Goal: Information Seeking & Learning: Learn about a topic

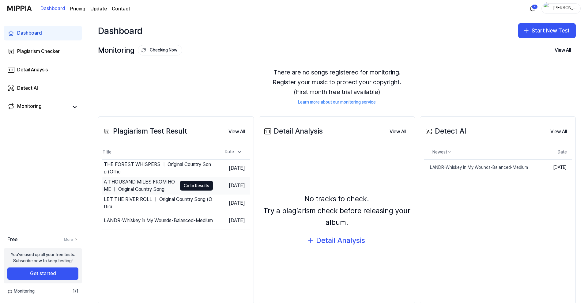
click at [139, 181] on div "A THOUSAND MILES FROM HOME ｜ Original Country Song" at bounding box center [140, 185] width 73 height 15
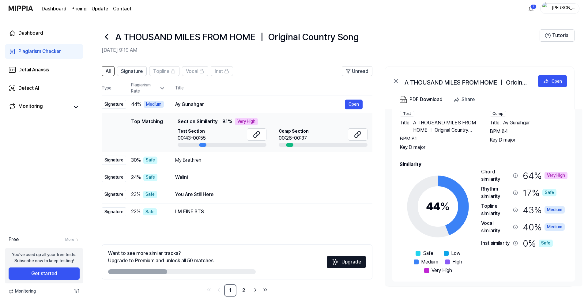
scroll to position [26, 0]
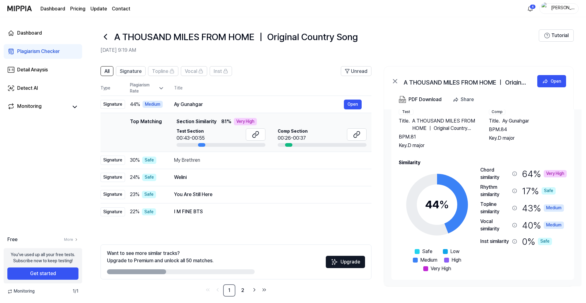
click at [488, 175] on div "Chord similarity" at bounding box center [494, 173] width 29 height 15
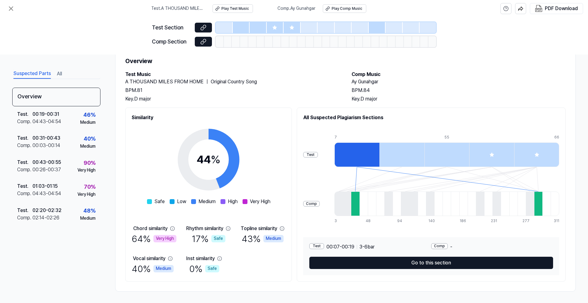
scroll to position [22, 0]
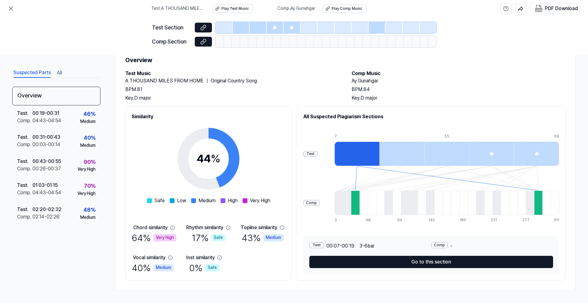
click at [505, 42] on div "Test Section Comp Section" at bounding box center [294, 35] width 588 height 37
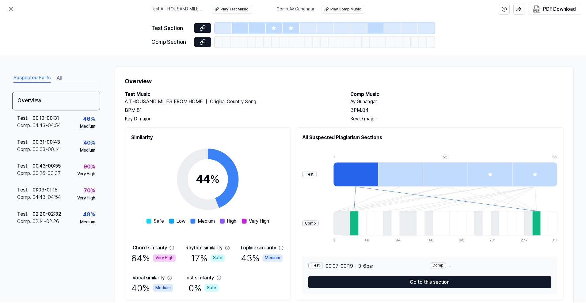
scroll to position [0, 0]
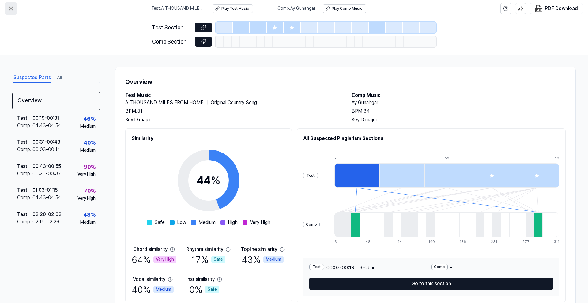
click at [10, 9] on icon at bounding box center [11, 9] width 4 height 4
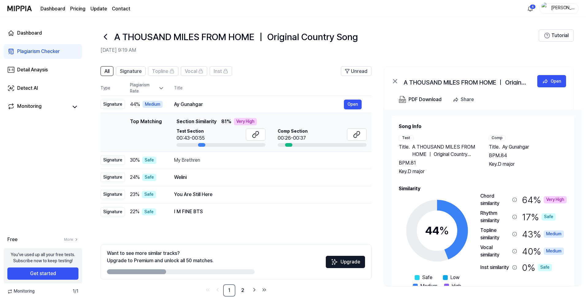
click at [265, 76] on header "All Signature Topline Vocal Inst Unread" at bounding box center [235, 73] width 271 height 15
click at [350, 103] on button "Open" at bounding box center [353, 105] width 18 height 10
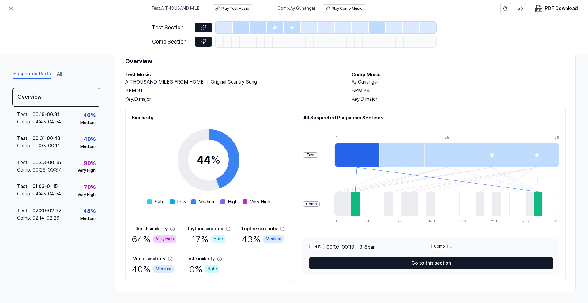
scroll to position [22, 0]
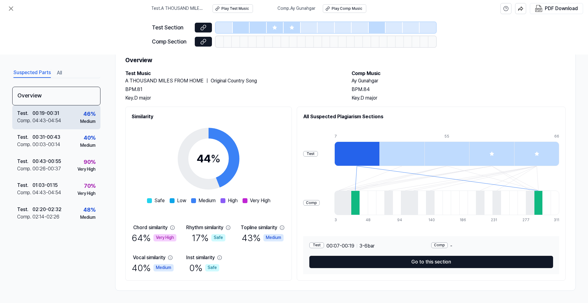
click at [64, 115] on div "Test . 00:19 - 00:31 Comp . 04:43 - 04:54 46 % Medium" at bounding box center [56, 117] width 88 height 24
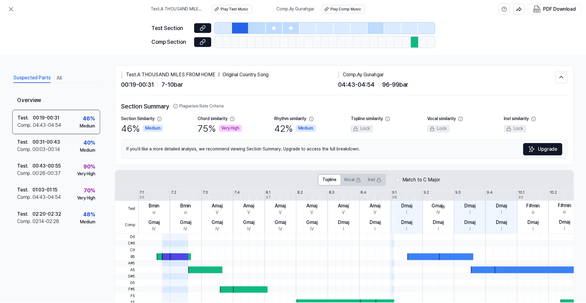
scroll to position [0, 0]
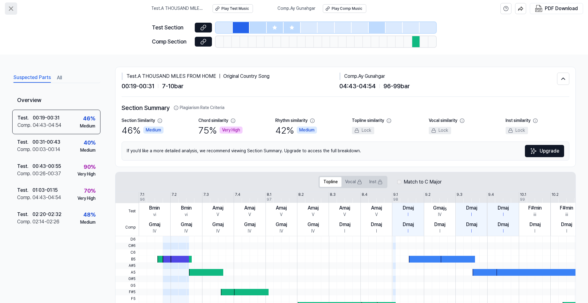
click at [10, 8] on icon at bounding box center [10, 8] width 7 height 7
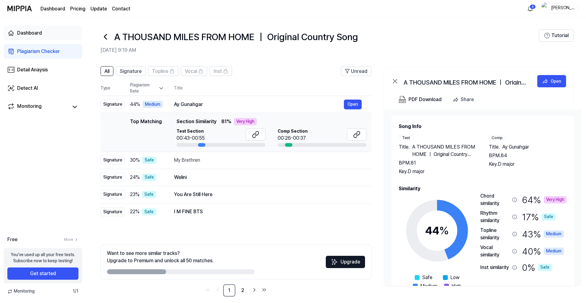
click at [36, 34] on div "Dashboard" at bounding box center [29, 32] width 25 height 7
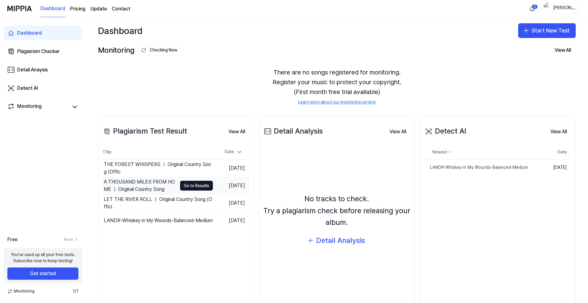
click at [145, 183] on div "A THOUSAND MILES FROM HOME ｜ Original Country Song" at bounding box center [140, 185] width 73 height 15
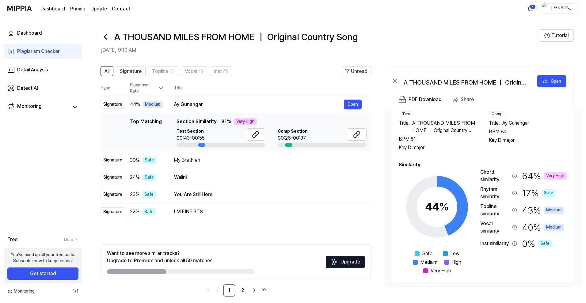
scroll to position [26, 0]
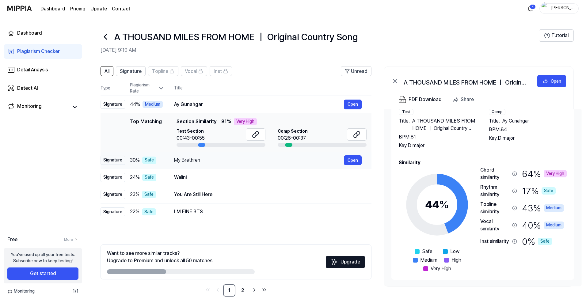
click at [249, 158] on div "My Brethren" at bounding box center [259, 159] width 170 height 7
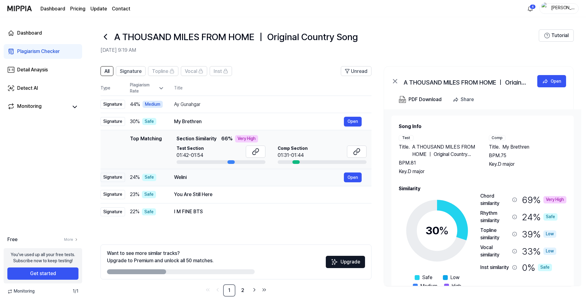
click at [235, 180] on div "Welini" at bounding box center [259, 177] width 170 height 7
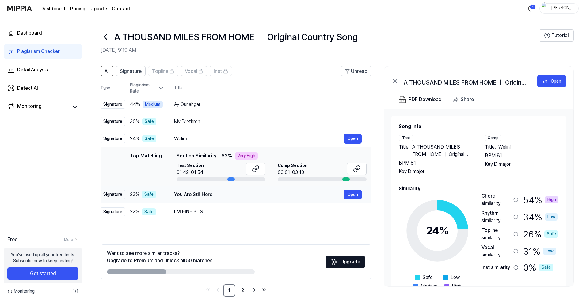
click at [240, 196] on div "You Are Still Here" at bounding box center [259, 194] width 170 height 7
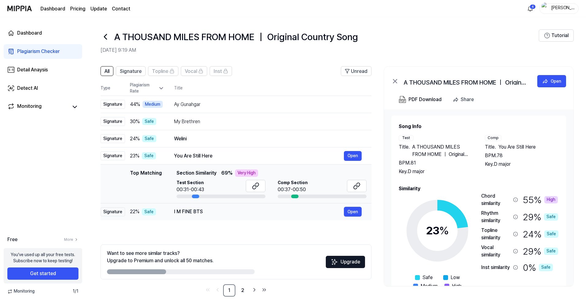
click at [233, 209] on div "I M FINE BTS" at bounding box center [259, 211] width 170 height 7
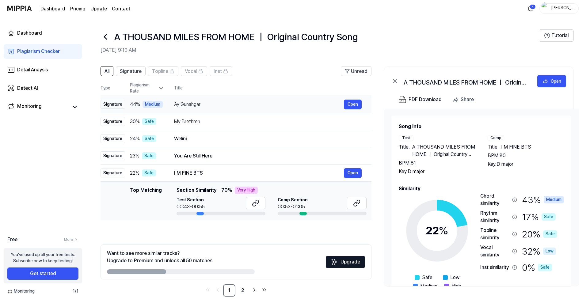
click at [202, 104] on div "Ay Gunahgar" at bounding box center [259, 104] width 170 height 7
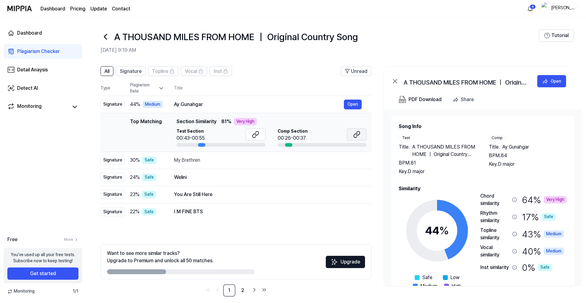
click at [357, 133] on icon at bounding box center [356, 134] width 7 height 7
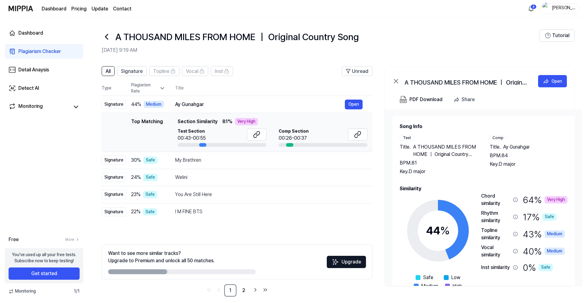
scroll to position [26, 0]
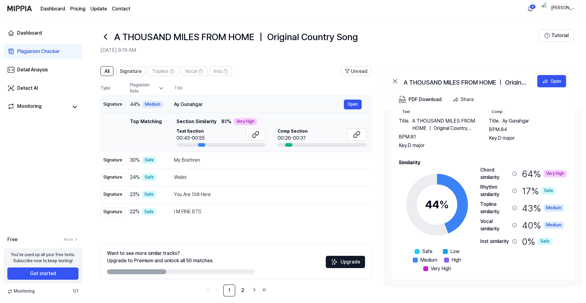
drag, startPoint x: 207, startPoint y: 102, endPoint x: 178, endPoint y: 104, distance: 29.5
click at [178, 104] on div "Ay Gunahgar" at bounding box center [259, 104] width 170 height 7
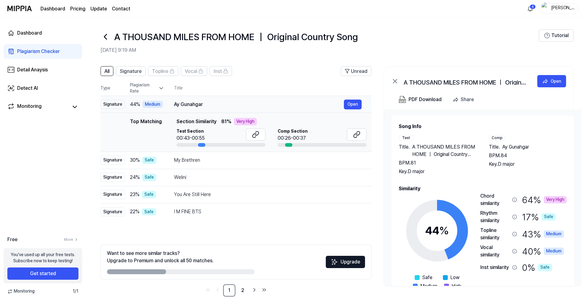
drag, startPoint x: 175, startPoint y: 104, endPoint x: 200, endPoint y: 106, distance: 25.8
click at [200, 106] on div "Ay Gunahgar" at bounding box center [259, 104] width 170 height 7
click at [186, 144] on div at bounding box center [220, 145] width 89 height 4
click at [187, 137] on div "00:43-00:55" at bounding box center [190, 137] width 28 height 7
click at [487, 234] on div "Topline similarity" at bounding box center [494, 234] width 29 height 15
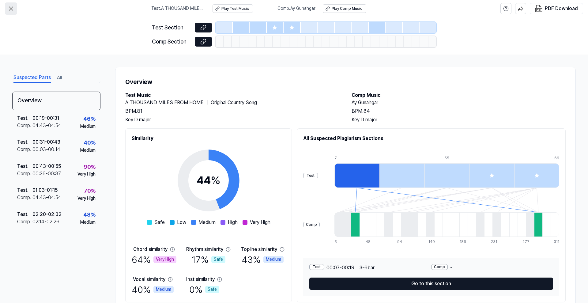
click at [9, 10] on icon at bounding box center [10, 8] width 7 height 7
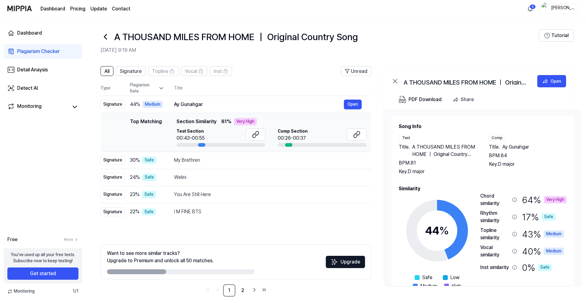
scroll to position [6, 0]
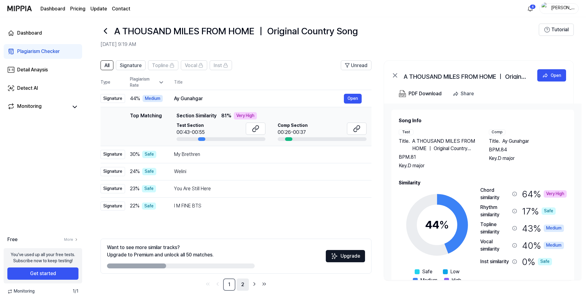
click at [244, 282] on link "2" at bounding box center [242, 284] width 12 height 12
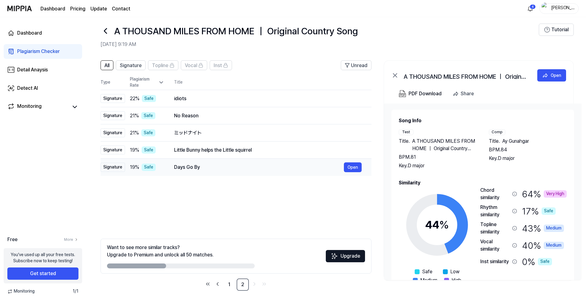
click at [214, 170] on div "Days Go By" at bounding box center [259, 167] width 170 height 7
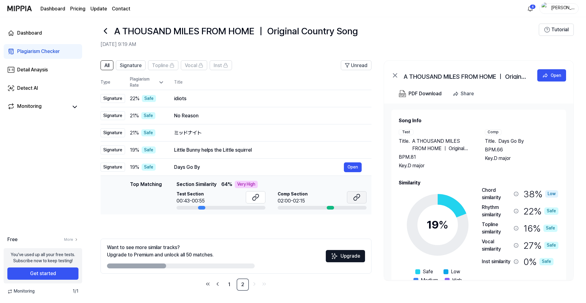
click at [356, 195] on icon at bounding box center [356, 197] width 7 height 7
